Goal: Information Seeking & Learning: Learn about a topic

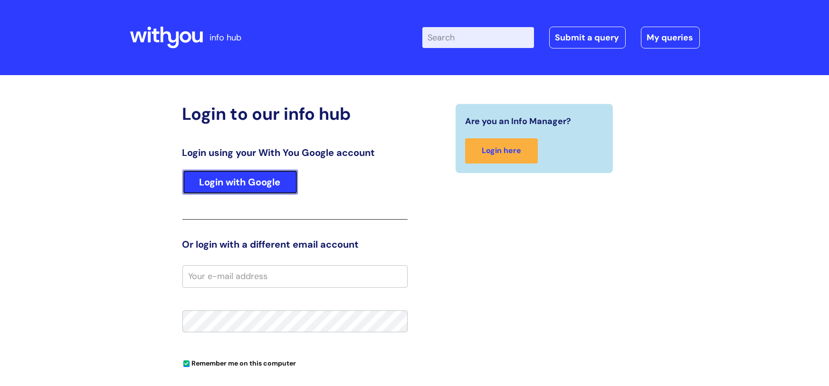
click at [253, 180] on link "Login with Google" at bounding box center [239, 182] width 115 height 25
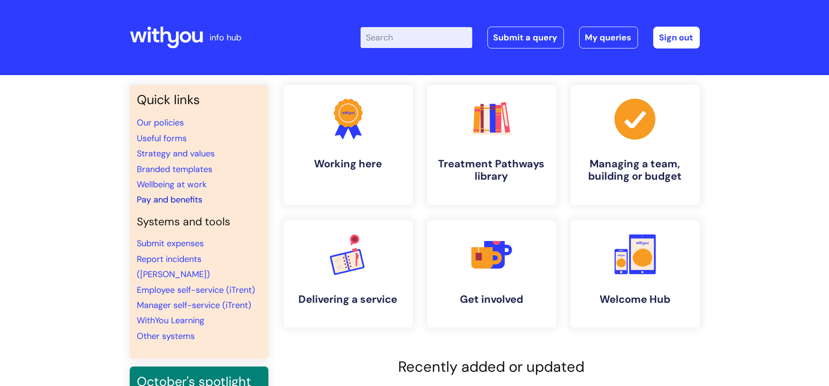
click at [177, 198] on link "Pay and benefits" at bounding box center [170, 199] width 66 height 11
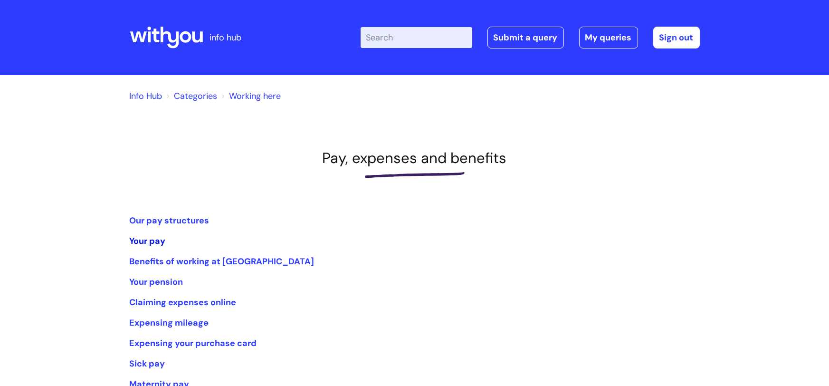
click at [160, 241] on link "Your pay" at bounding box center [148, 240] width 36 height 11
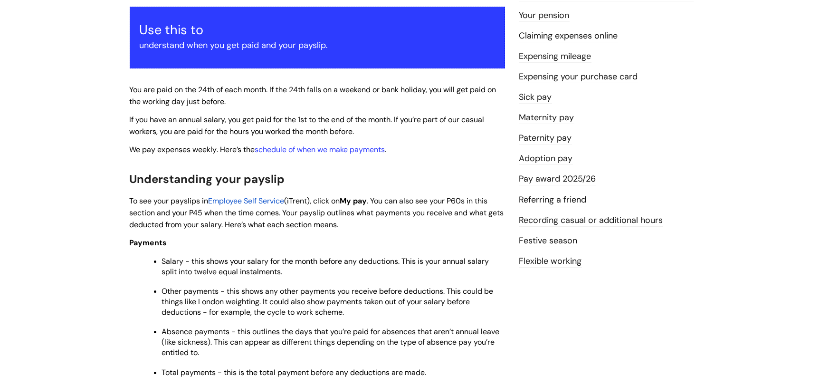
scroll to position [173, 0]
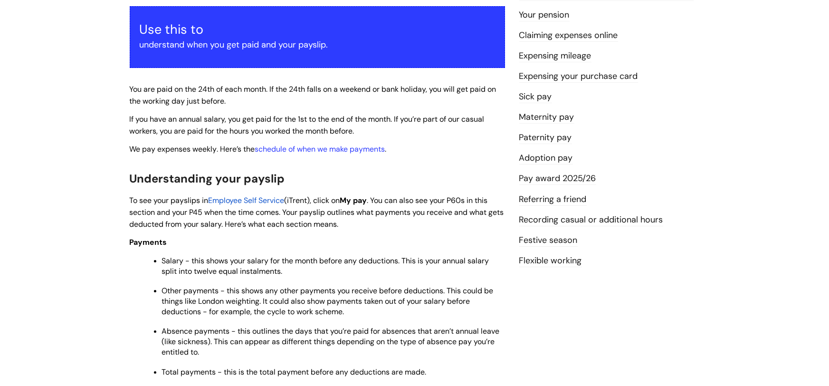
click at [582, 173] on link "Pay award 2025/26" at bounding box center [557, 178] width 77 height 12
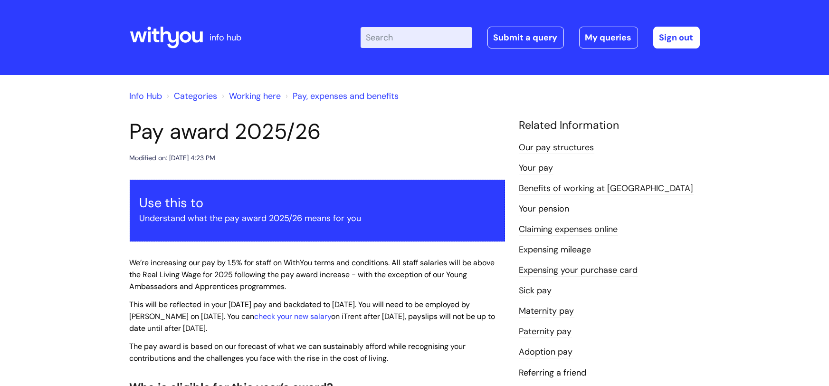
click at [585, 146] on link "Our pay structures" at bounding box center [556, 148] width 75 height 12
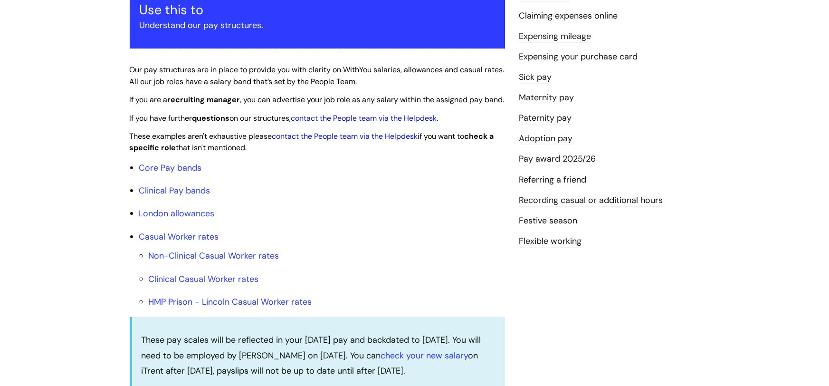
scroll to position [112, 0]
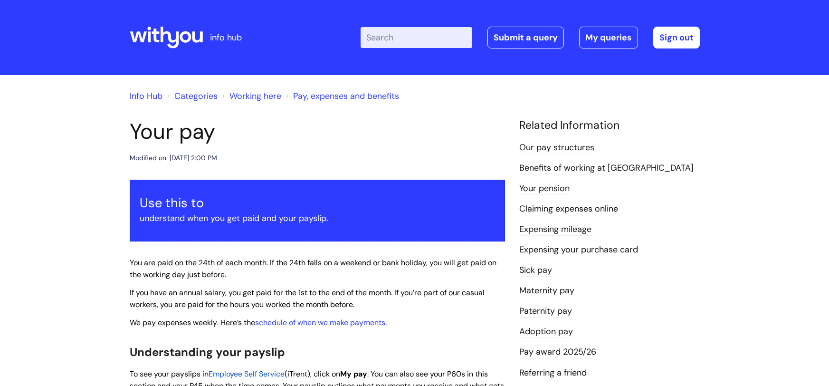
scroll to position [173, 0]
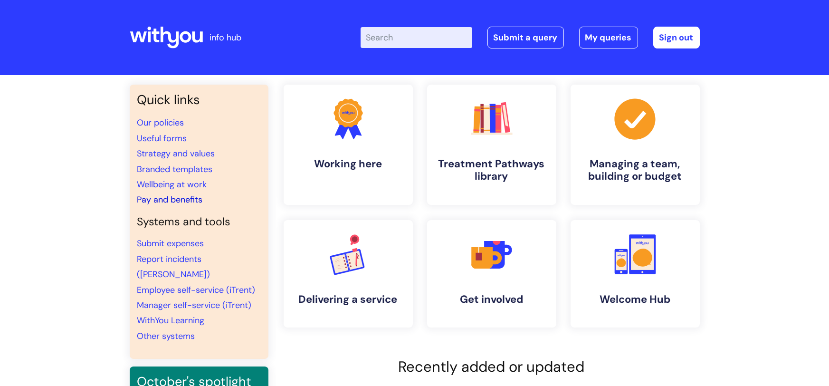
click at [154, 197] on link "Pay and benefits" at bounding box center [170, 199] width 66 height 11
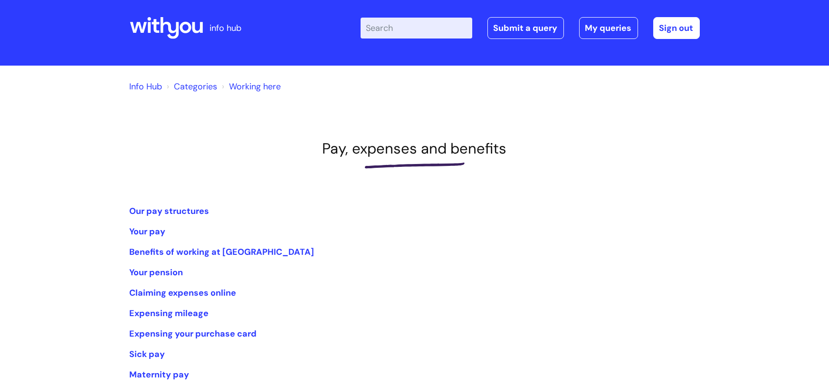
scroll to position [14, 0]
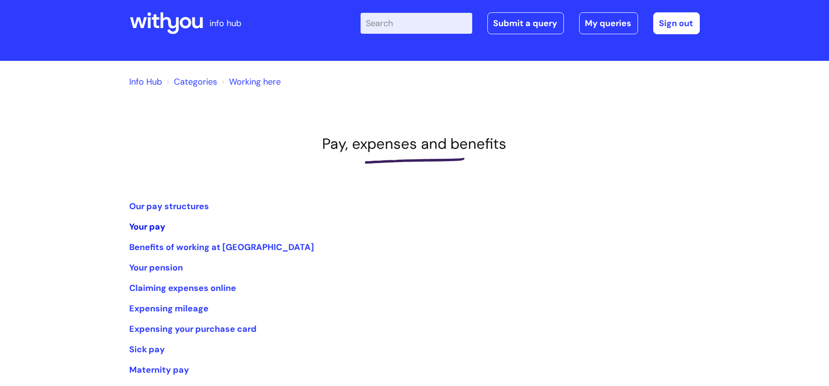
click at [146, 222] on link "Your pay" at bounding box center [148, 226] width 36 height 11
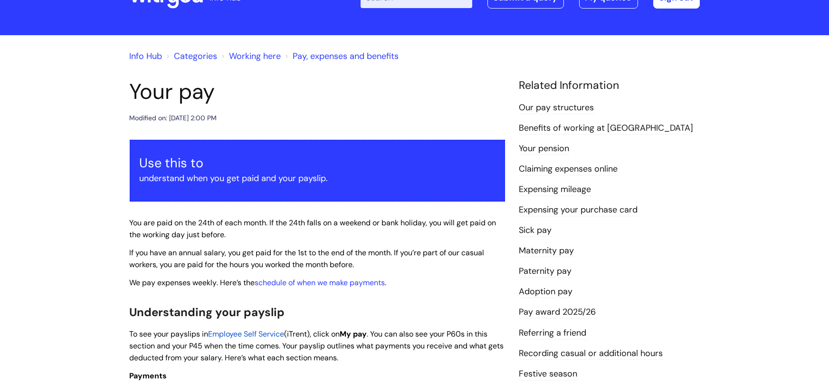
scroll to position [47, 0]
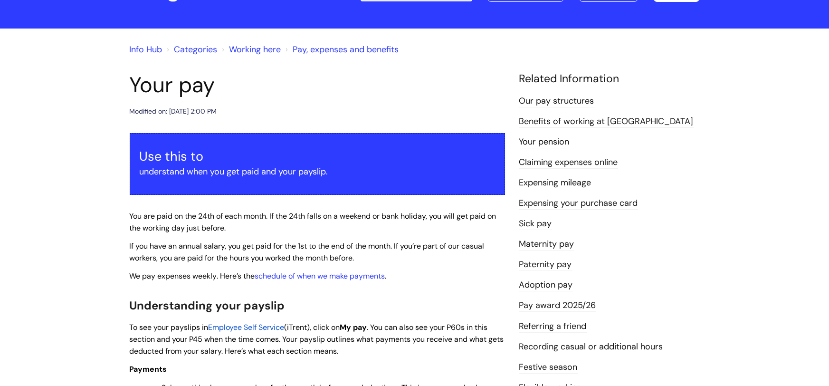
click at [577, 98] on link "Our pay structures" at bounding box center [556, 101] width 75 height 12
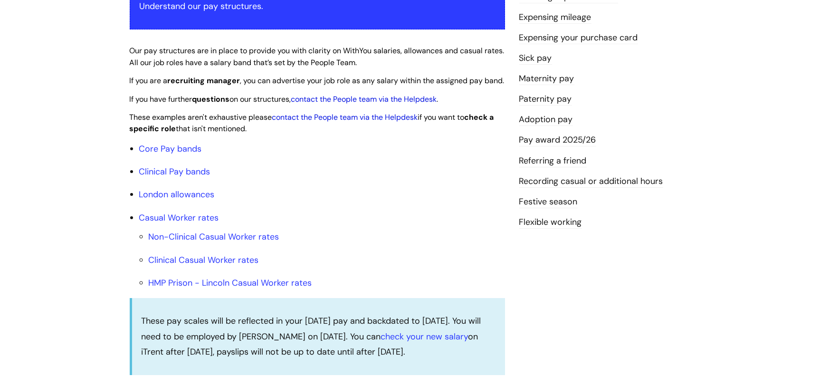
scroll to position [216, 0]
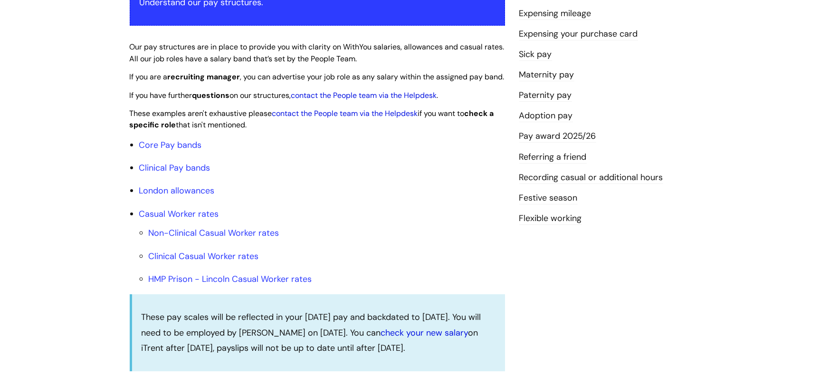
click at [422, 338] on link "check your new salary" at bounding box center [424, 332] width 87 height 11
